Goal: Task Accomplishment & Management: Complete application form

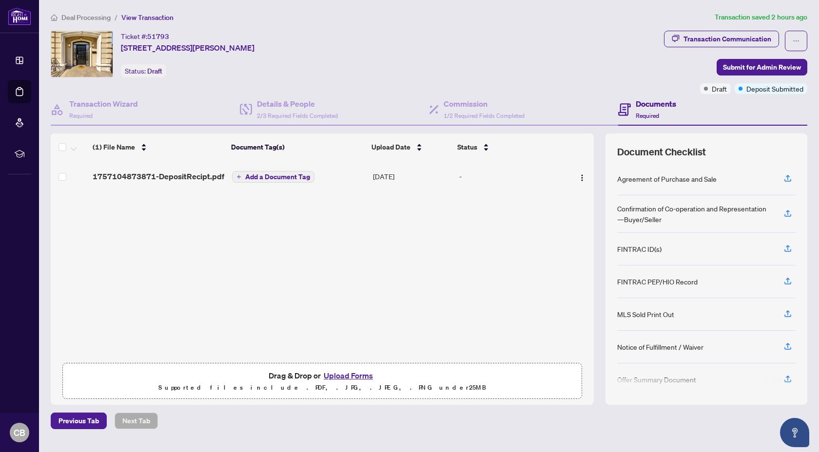
click at [347, 219] on div "1757104873871-DepositRecipt.pdf Add a Document Tag [DATE] -" at bounding box center [322, 259] width 543 height 197
click at [268, 290] on div "1757104873871-DepositRecipt.pdf Add a Document Tag [DATE] -" at bounding box center [322, 259] width 543 height 197
click at [788, 177] on icon "button" at bounding box center [788, 178] width 9 height 9
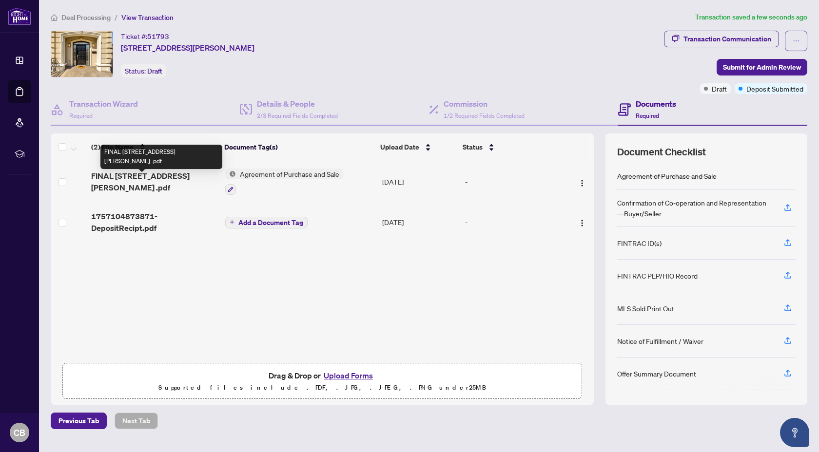
click at [159, 182] on span "FINAL [STREET_ADDRESS][PERSON_NAME] .pdf" at bounding box center [154, 181] width 126 height 23
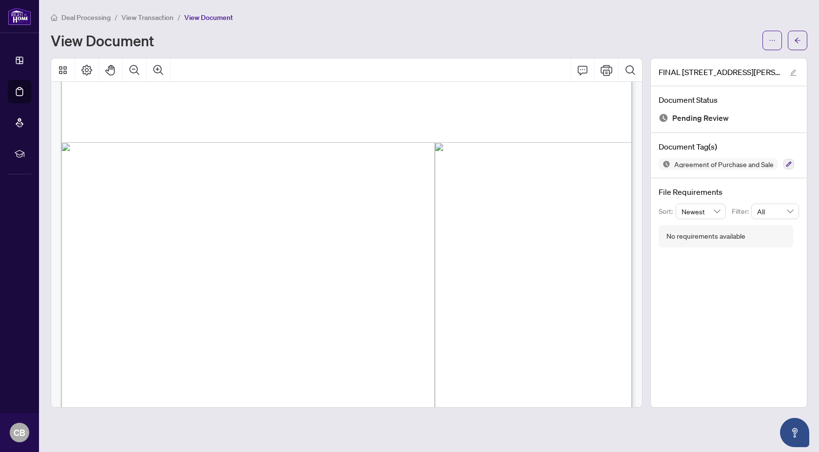
scroll to position [1835, 0]
click at [796, 37] on icon "arrow-left" at bounding box center [797, 40] width 7 height 7
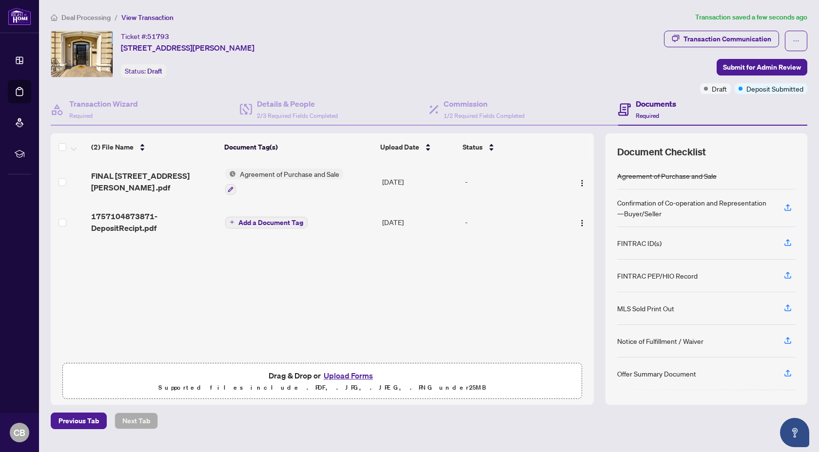
click at [294, 221] on span "Add a Document Tag" at bounding box center [270, 222] width 65 height 7
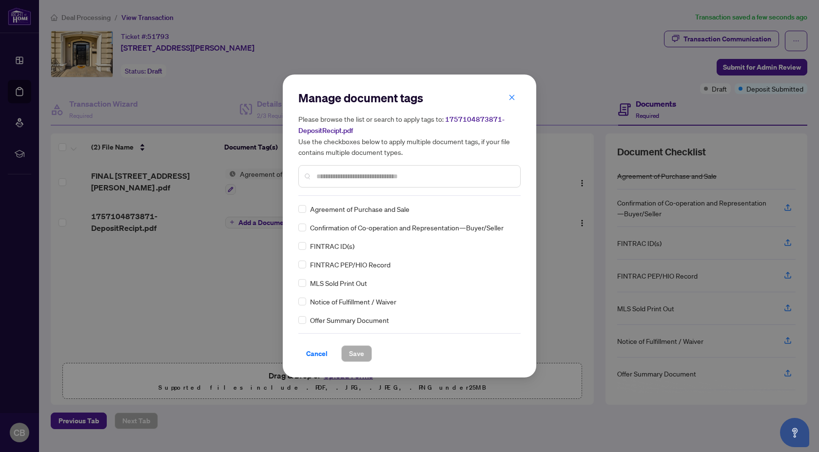
click at [353, 177] on input "text" at bounding box center [414, 176] width 196 height 11
type input "*****"
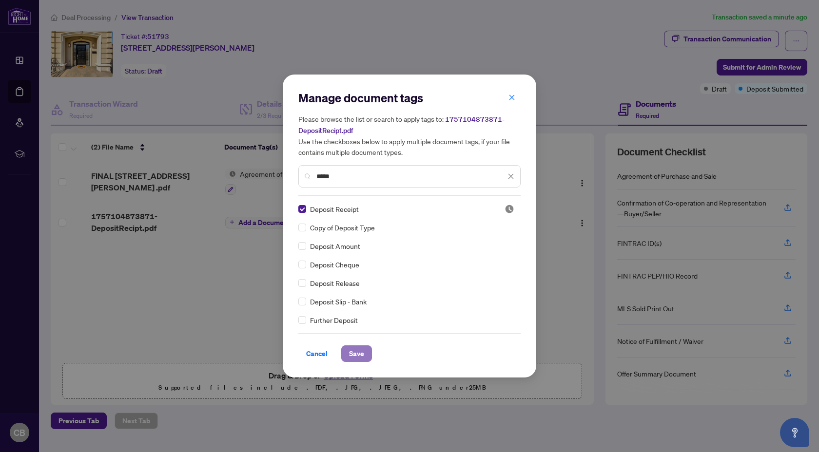
click at [361, 353] on span "Save" at bounding box center [356, 354] width 15 height 16
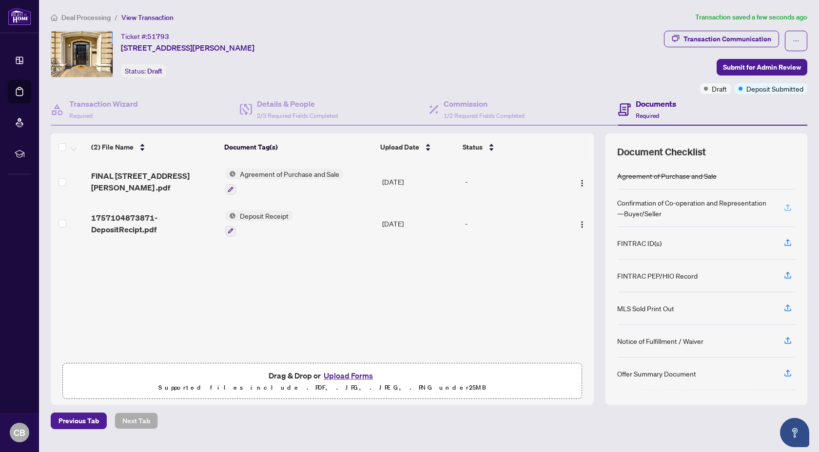
click at [786, 207] on icon "button" at bounding box center [788, 207] width 9 height 9
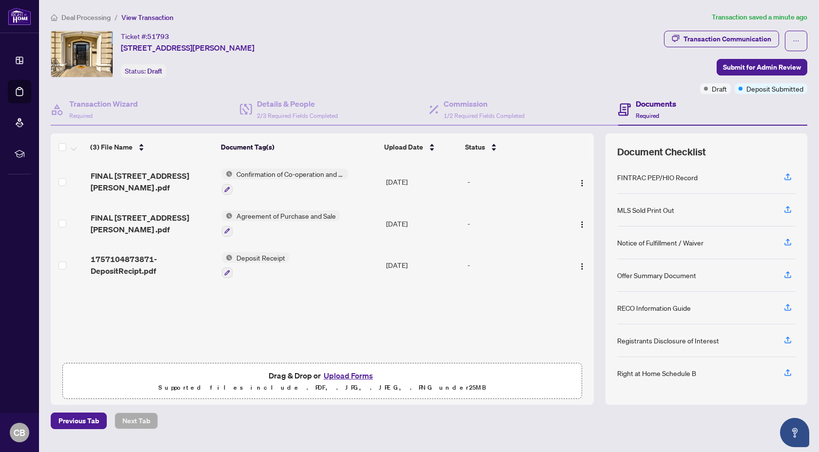
scroll to position [96, 0]
click at [789, 244] on icon "button" at bounding box center [788, 244] width 9 height 9
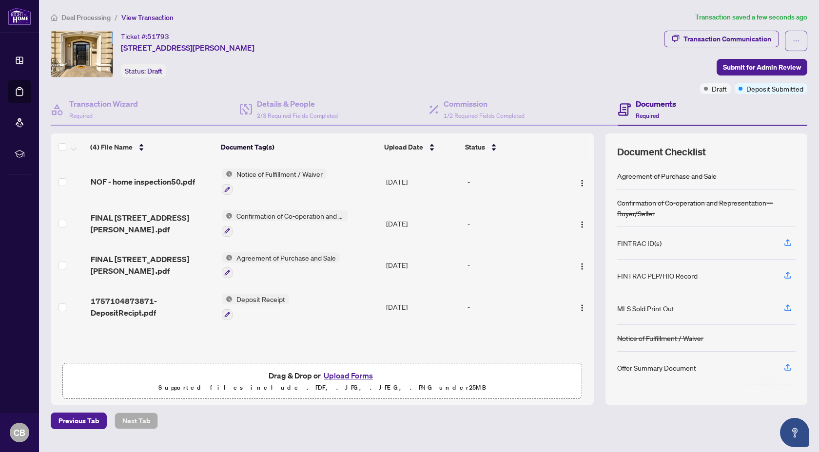
click at [336, 377] on button "Upload Forms" at bounding box center [348, 376] width 55 height 13
click at [351, 375] on button "Upload Forms" at bounding box center [348, 376] width 55 height 13
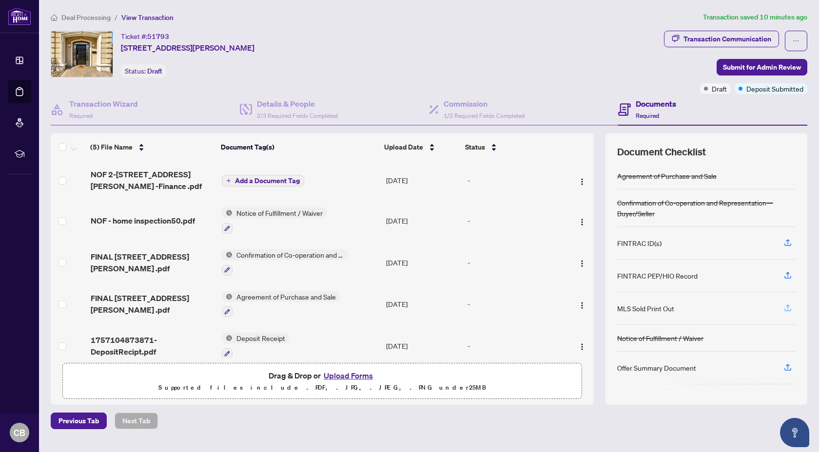
click at [789, 306] on icon "button" at bounding box center [788, 308] width 9 height 9
click at [786, 307] on icon "button" at bounding box center [788, 308] width 9 height 9
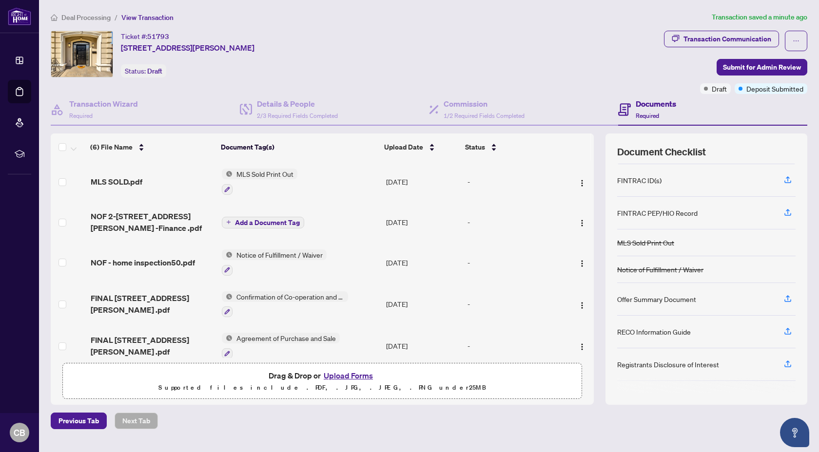
scroll to position [69, 0]
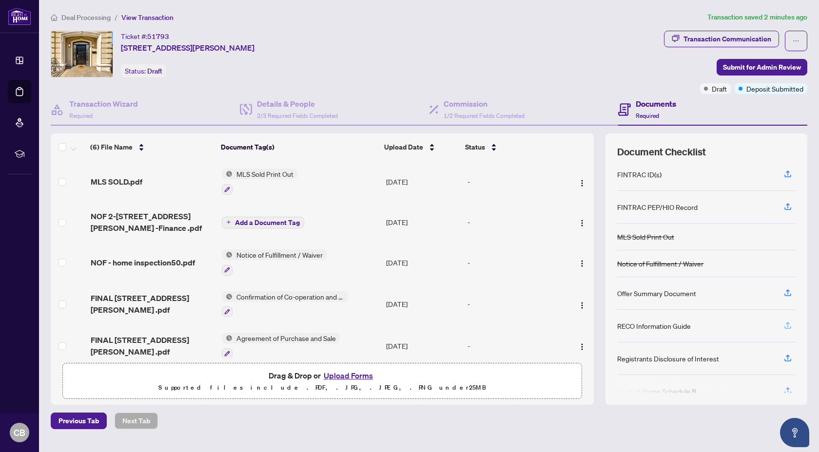
click at [787, 325] on icon "button" at bounding box center [788, 325] width 9 height 9
click at [789, 323] on icon "button" at bounding box center [788, 325] width 9 height 9
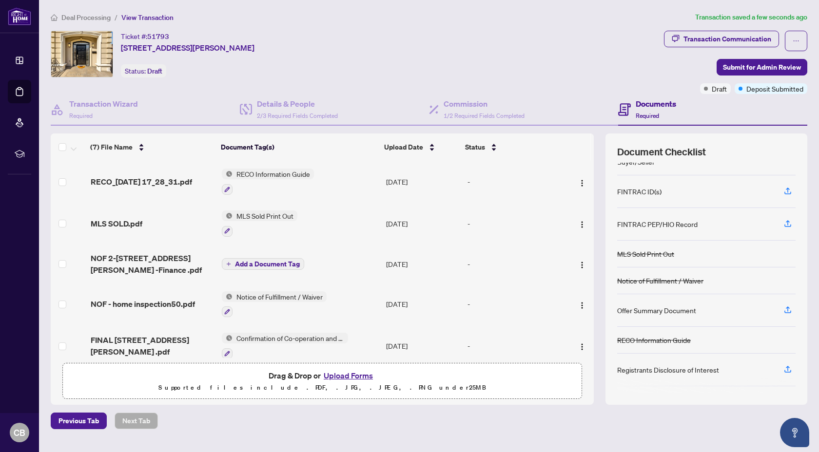
scroll to position [53, 0]
click at [789, 366] on icon "button" at bounding box center [788, 367] width 4 height 5
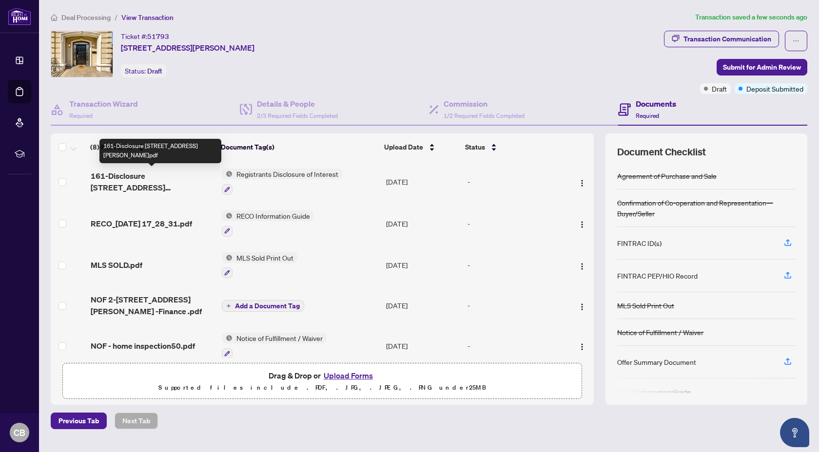
click at [149, 174] on span "161-Disclosure [STREET_ADDRESS][PERSON_NAME]pdf" at bounding box center [153, 181] width 124 height 23
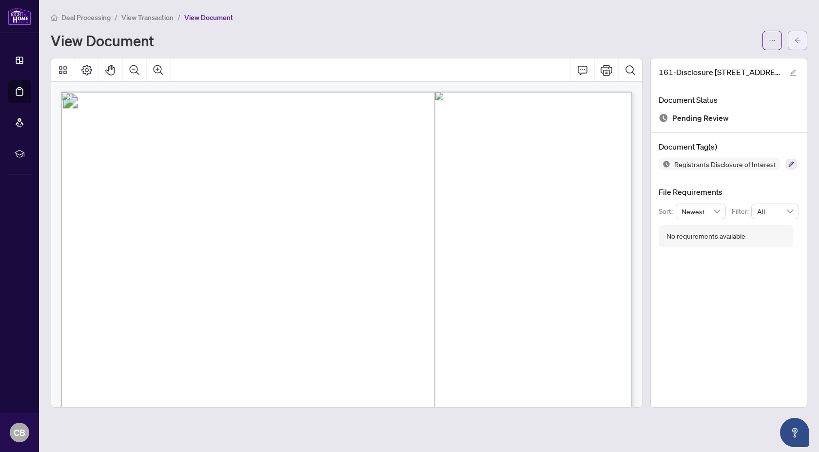
click at [796, 39] on icon "arrow-left" at bounding box center [797, 40] width 7 height 7
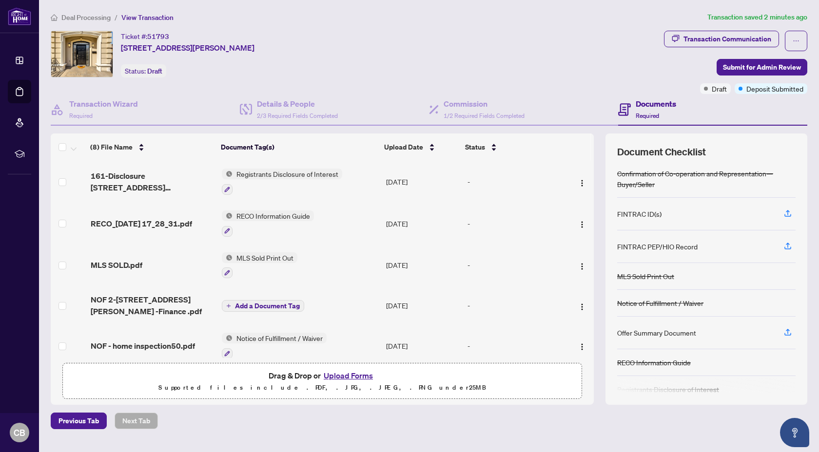
scroll to position [75, 0]
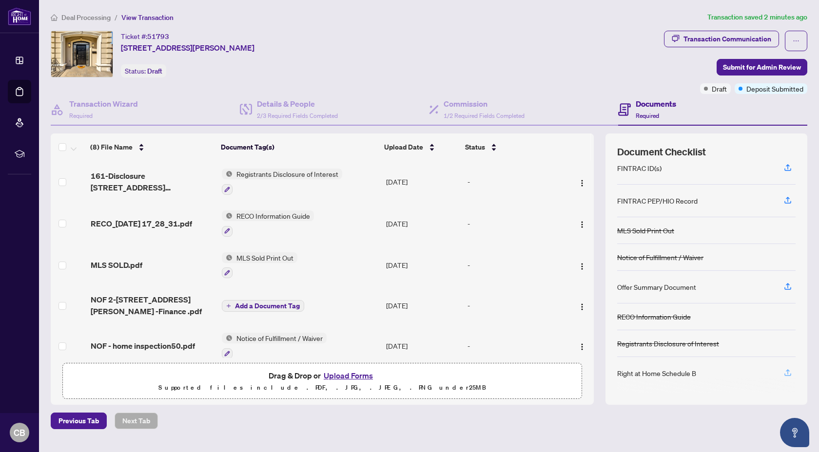
click at [789, 372] on icon "button" at bounding box center [788, 373] width 9 height 9
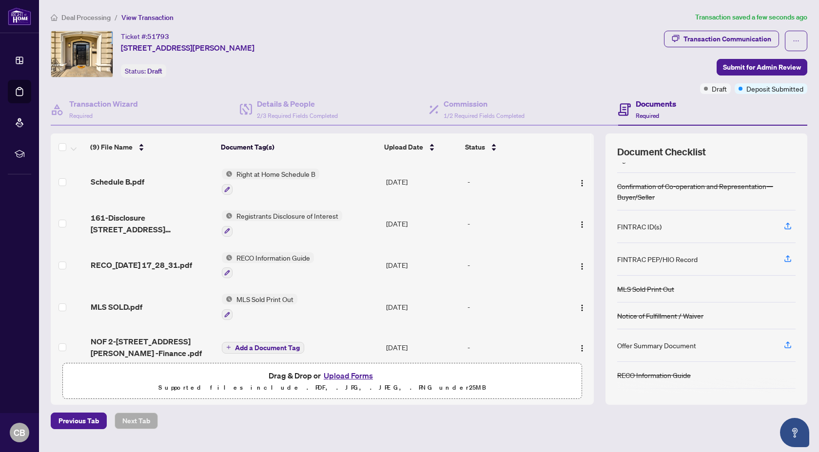
scroll to position [14, 0]
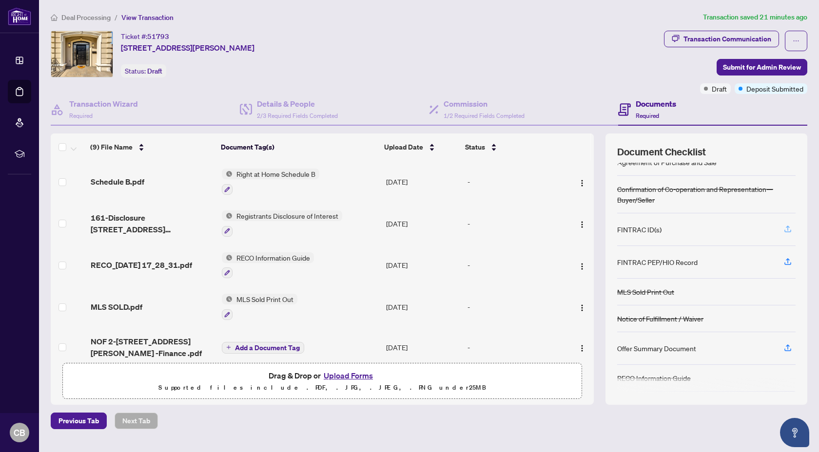
click at [789, 227] on icon "button" at bounding box center [788, 229] width 9 height 9
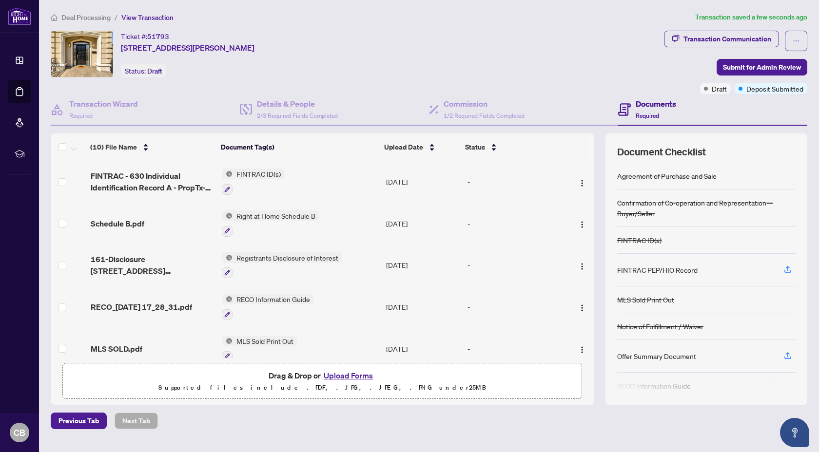
click at [363, 376] on button "Upload Forms" at bounding box center [348, 376] width 55 height 13
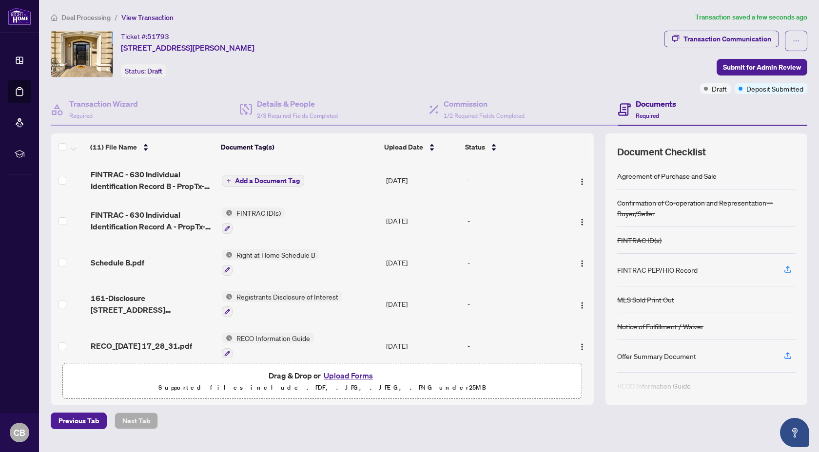
click at [279, 179] on span "Add a Document Tag" at bounding box center [267, 180] width 65 height 7
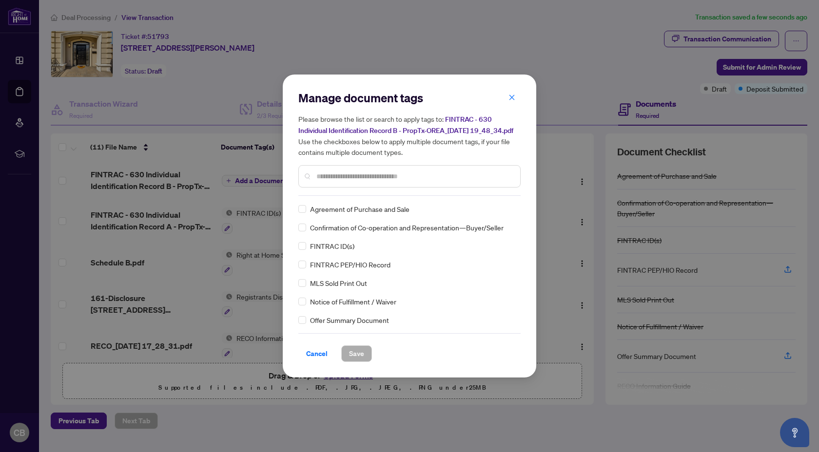
click at [333, 196] on div "Manage document tags Please browse the list or search to apply tags to: FINTRAC…" at bounding box center [409, 143] width 222 height 106
click at [337, 182] on input "text" at bounding box center [414, 176] width 196 height 11
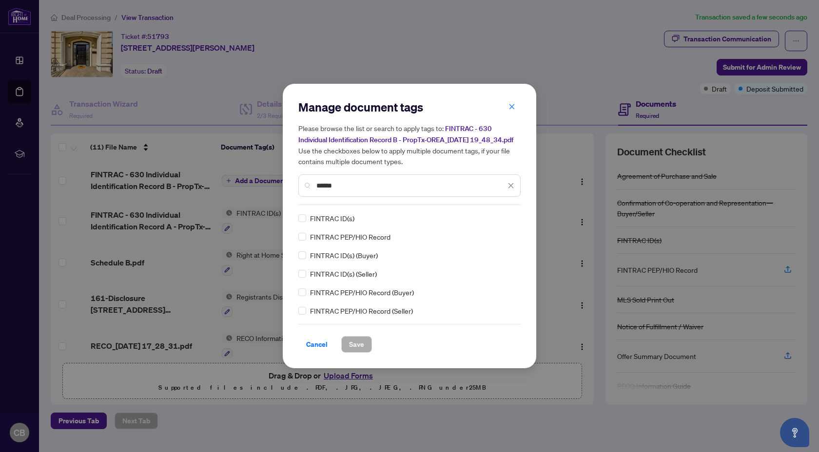
type input "******"
click at [357, 349] on span "Save" at bounding box center [356, 345] width 15 height 16
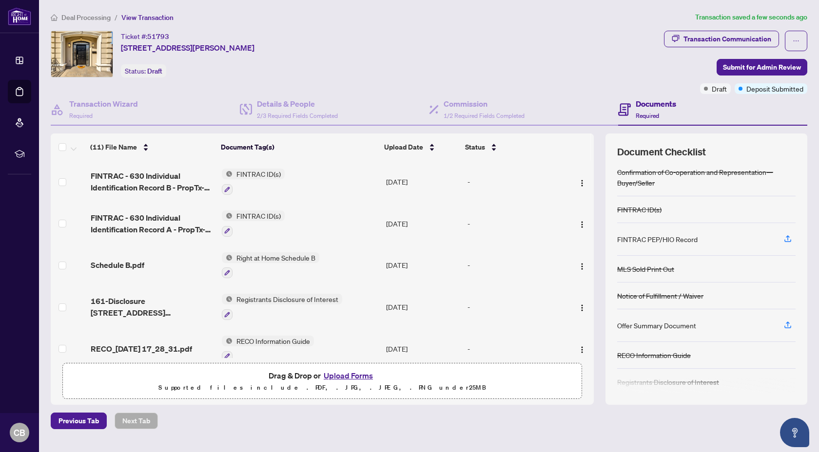
scroll to position [0, 0]
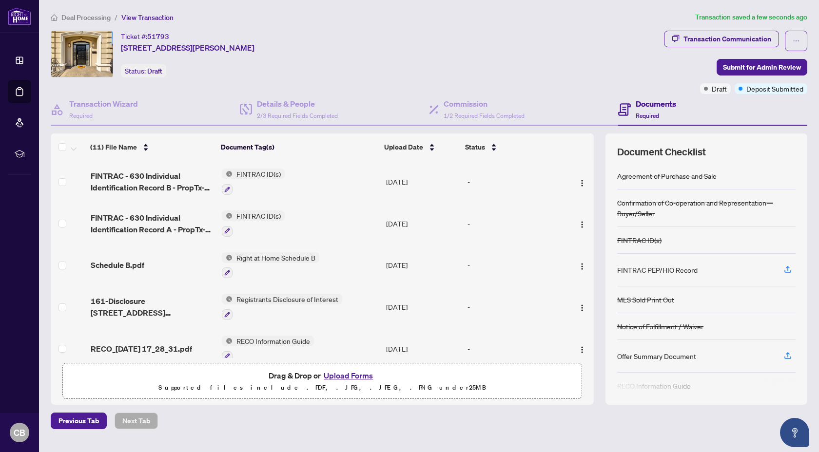
click at [246, 432] on main "Deal Processing / View Transaction Transaction saved a few seconds ago Ticket #…" at bounding box center [429, 226] width 780 height 452
click at [231, 422] on div "Previous Tab Next Tab" at bounding box center [429, 421] width 757 height 17
click at [759, 67] on span "Submit for Admin Review" at bounding box center [762, 67] width 78 height 16
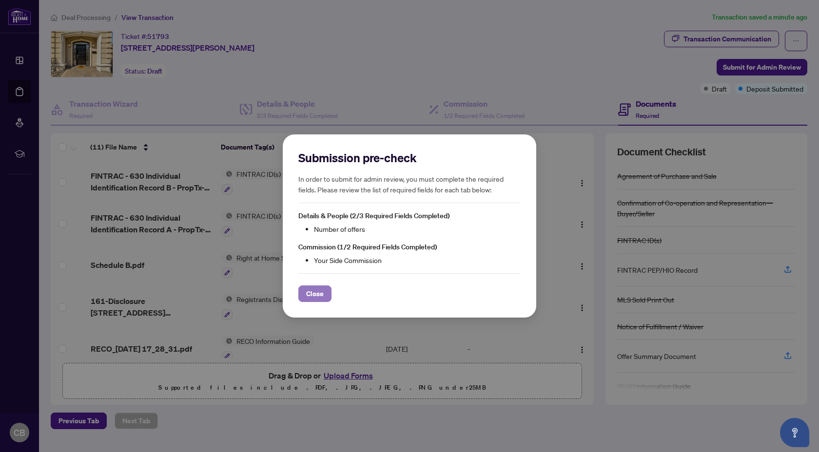
click at [318, 294] on span "Close" at bounding box center [315, 294] width 18 height 16
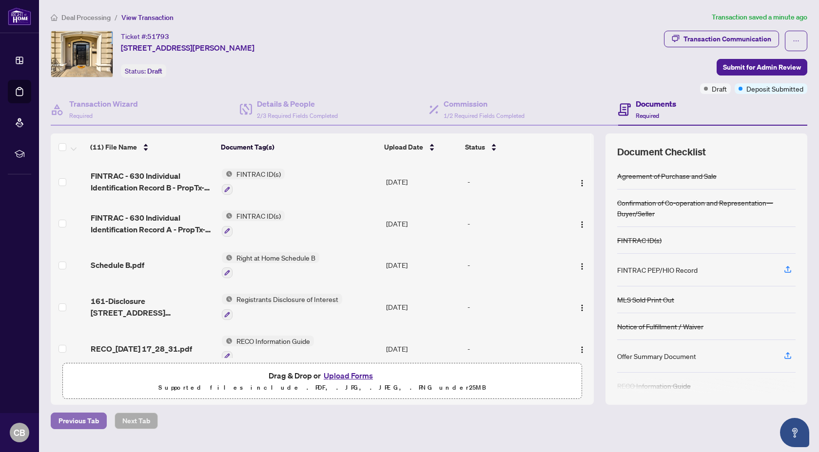
click at [94, 417] on span "Previous Tab" at bounding box center [79, 421] width 40 height 16
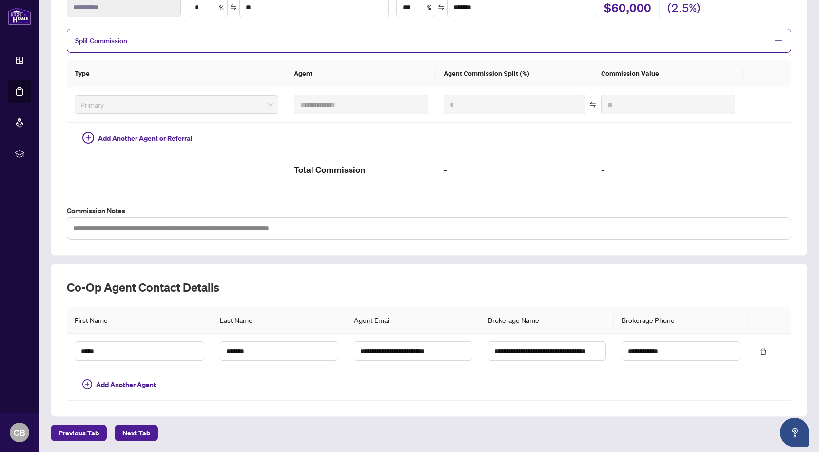
scroll to position [190, 0]
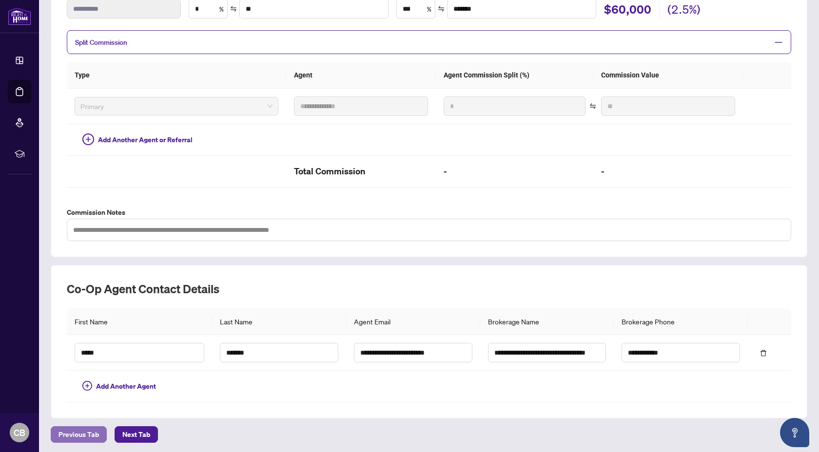
click at [94, 434] on span "Previous Tab" at bounding box center [79, 435] width 40 height 16
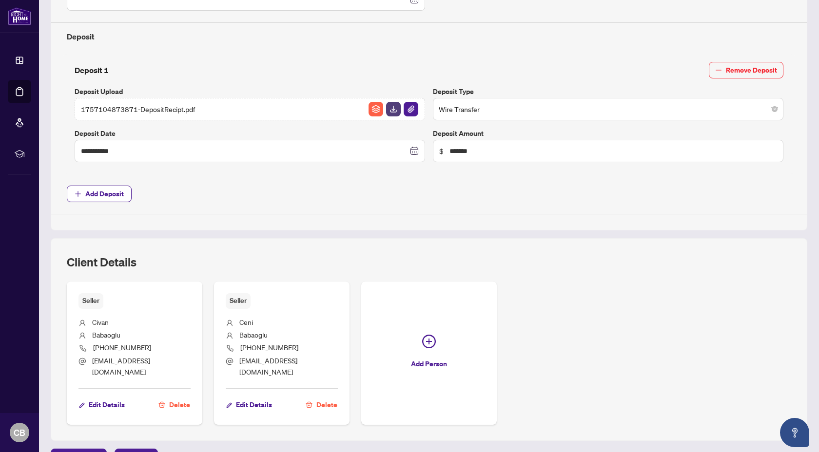
scroll to position [398, 0]
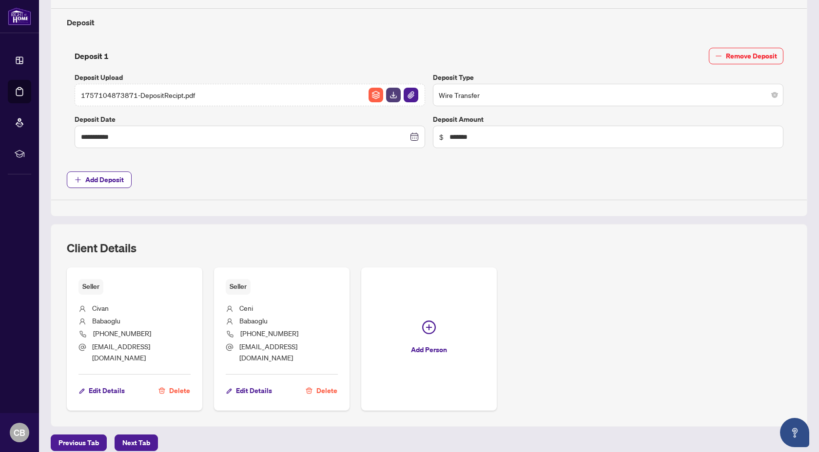
click at [412, 241] on div "Client Details" at bounding box center [429, 253] width 725 height 27
click at [135, 435] on span "Next Tab" at bounding box center [136, 443] width 28 height 16
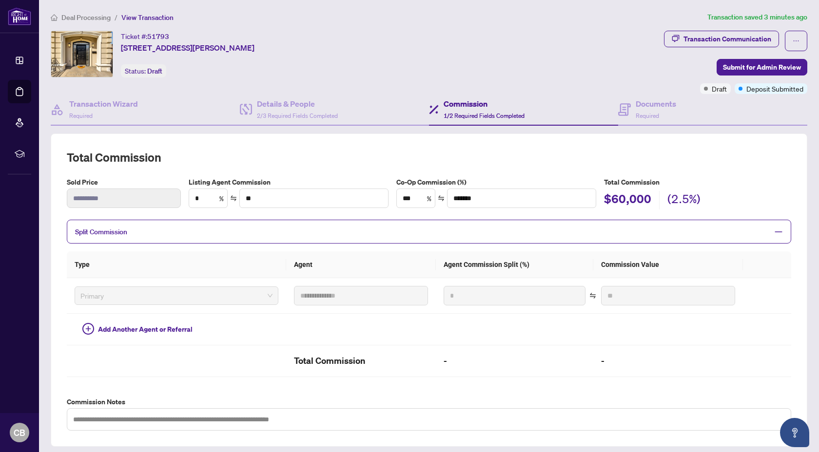
click at [134, 447] on div "**********" at bounding box center [429, 371] width 765 height 475
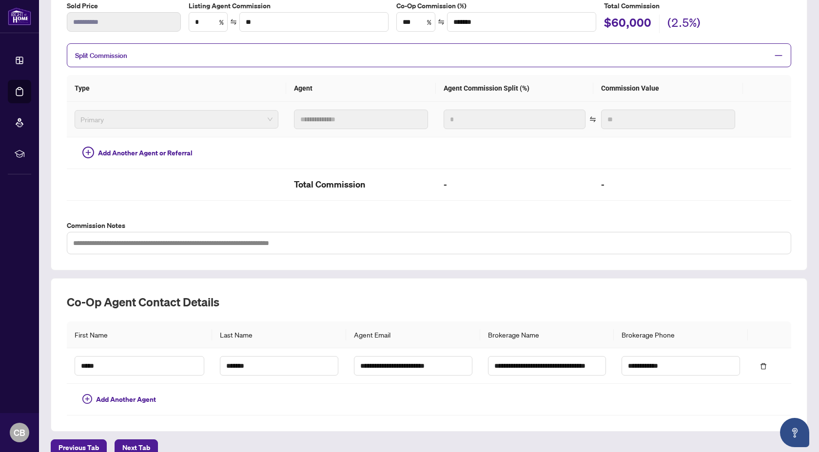
scroll to position [191, 0]
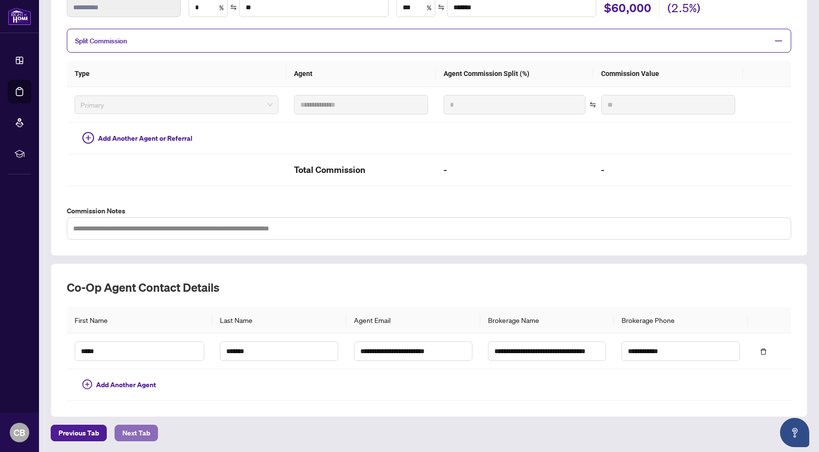
click at [138, 433] on span "Next Tab" at bounding box center [136, 434] width 28 height 16
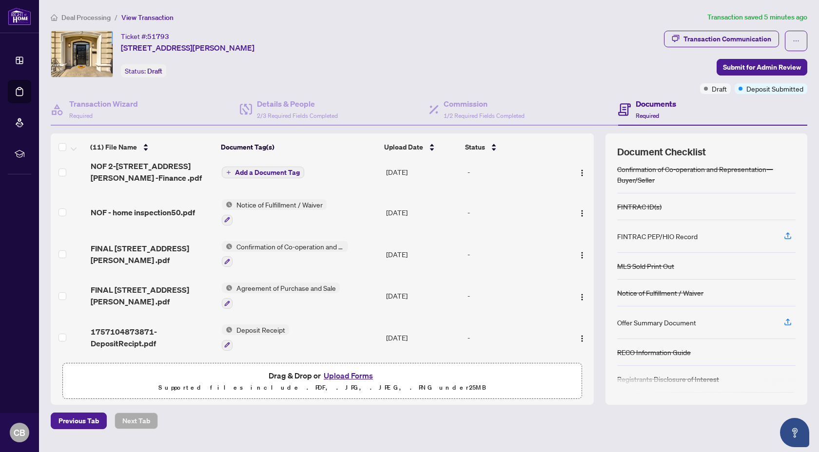
scroll to position [34, 0]
click at [741, 65] on span "Submit for Admin Review" at bounding box center [762, 67] width 78 height 16
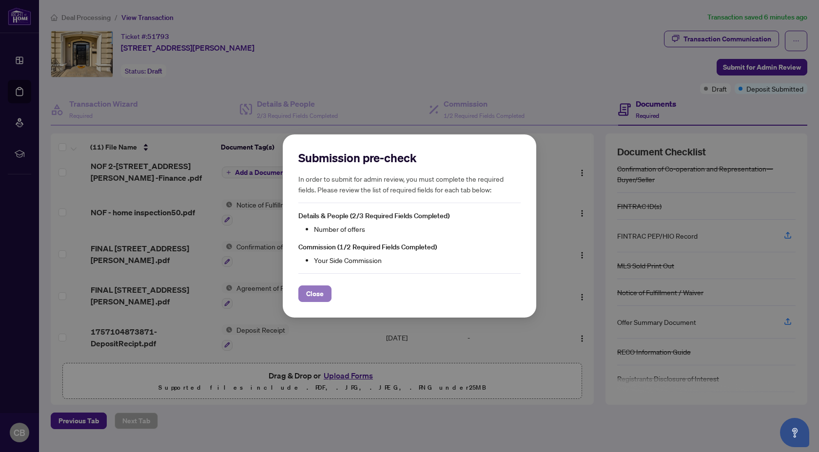
click at [321, 291] on span "Close" at bounding box center [315, 294] width 18 height 16
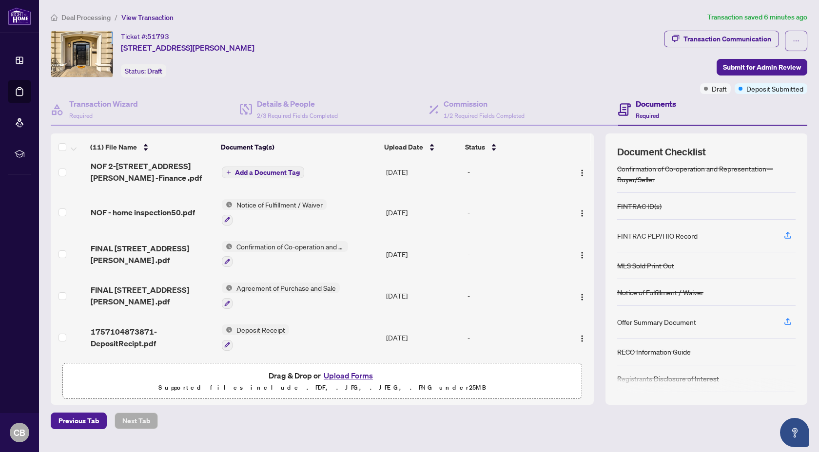
click at [501, 265] on td "-" at bounding box center [514, 255] width 101 height 42
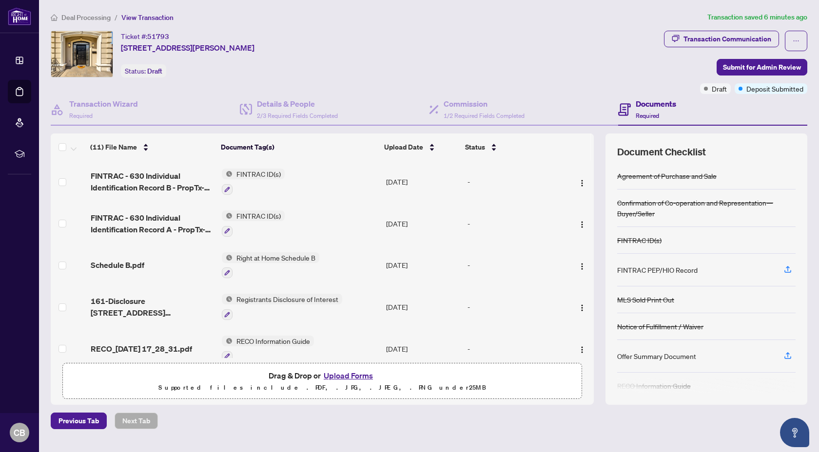
click at [575, 39] on div "Ticket #: 51793 [STREET_ADDRESS][PERSON_NAME] Status: Draft" at bounding box center [355, 54] width 609 height 47
